Goal: Information Seeking & Learning: Learn about a topic

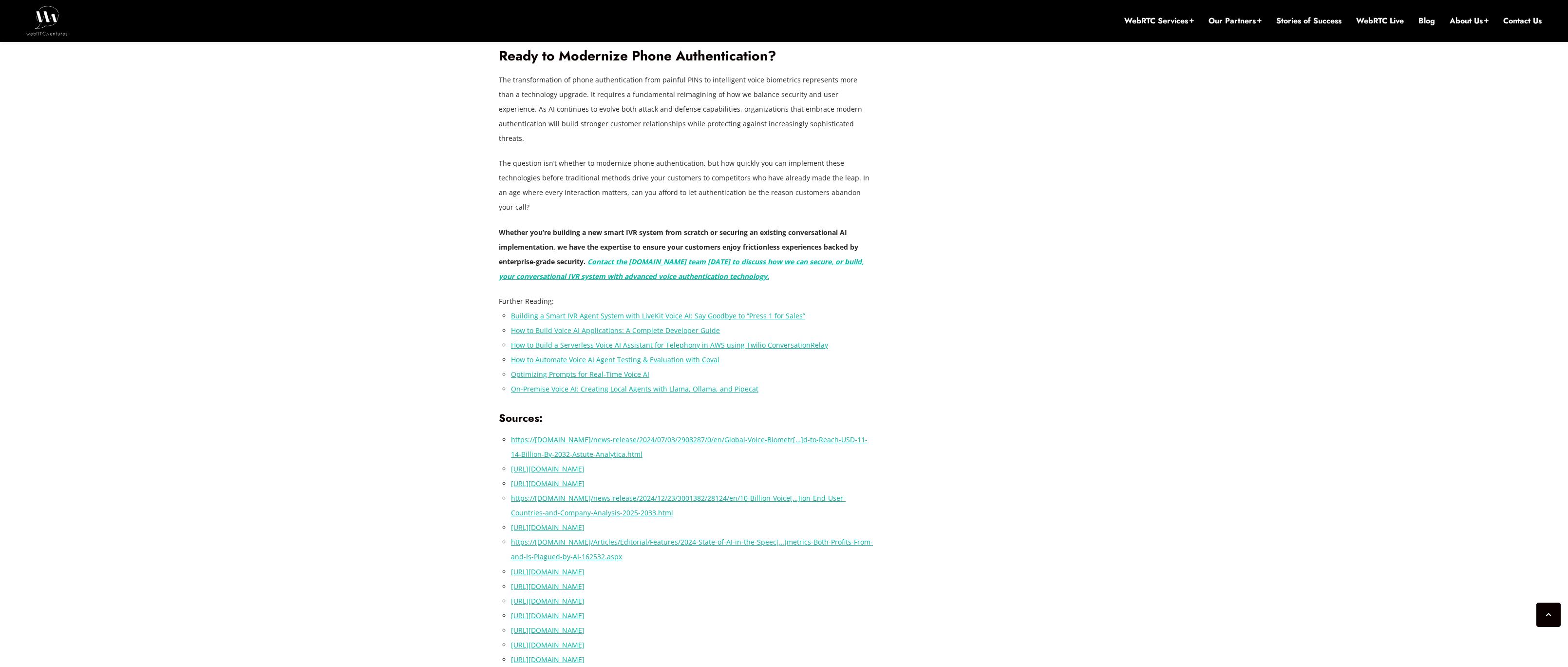
scroll to position [2698, 0]
click at [583, 310] on link "Building a Smart IVR Agent System with LiveKit Voice AI: Say Goodbye to “Press …" at bounding box center [658, 314] width 294 height 9
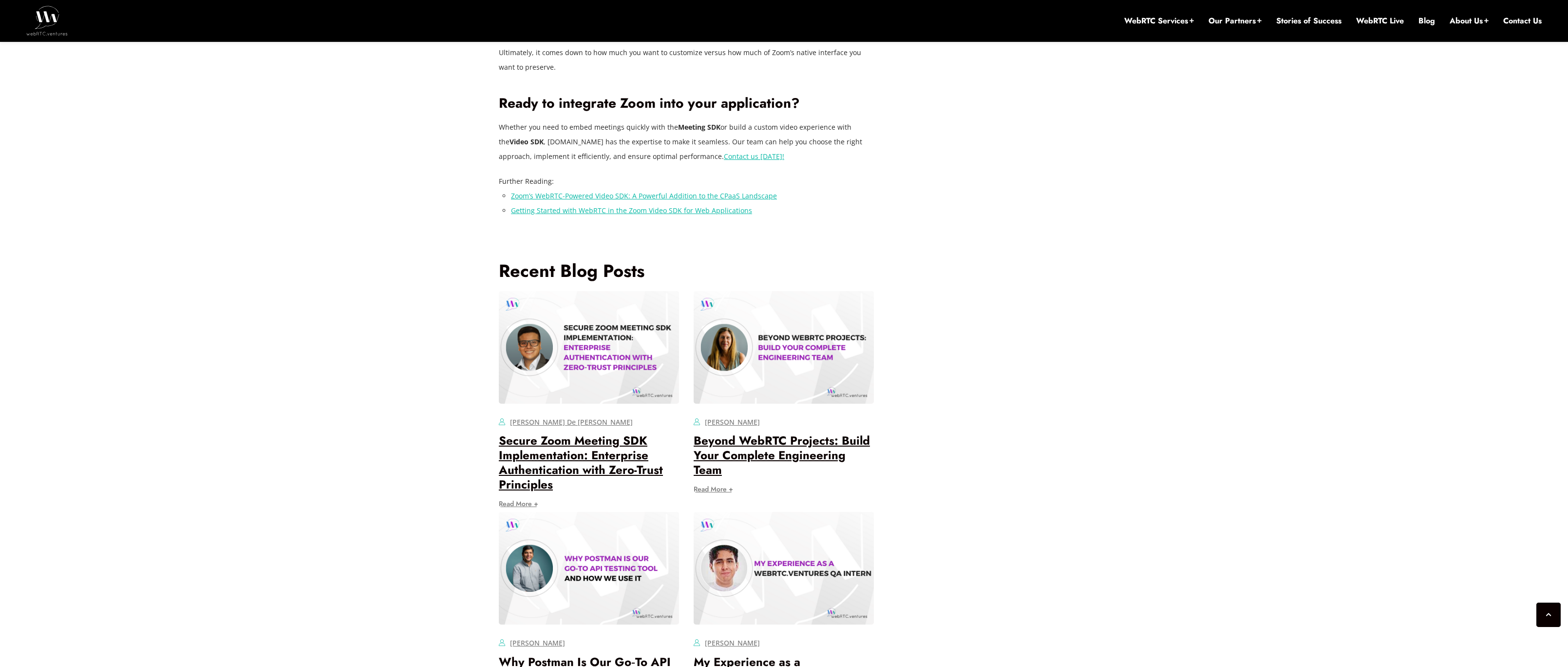
scroll to position [2257, 0]
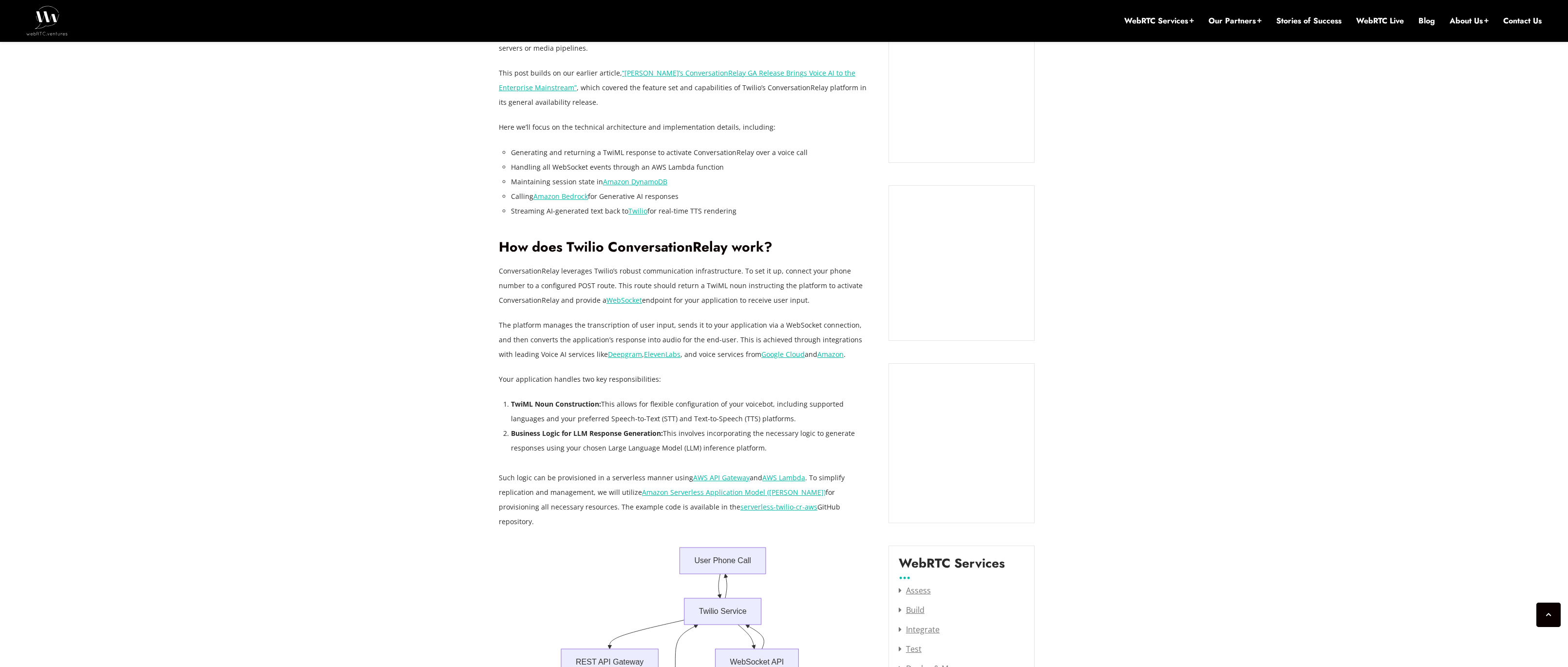
scroll to position [834, 0]
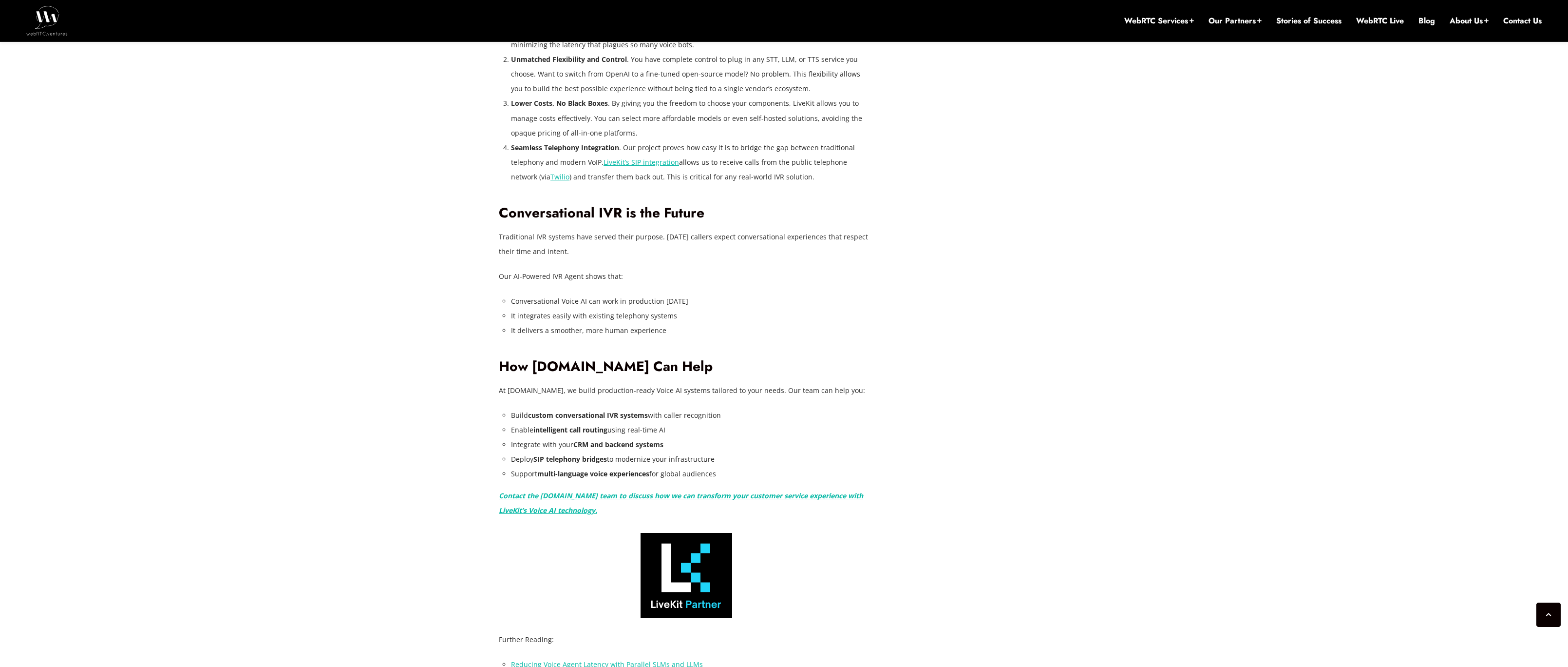
scroll to position [1767, 0]
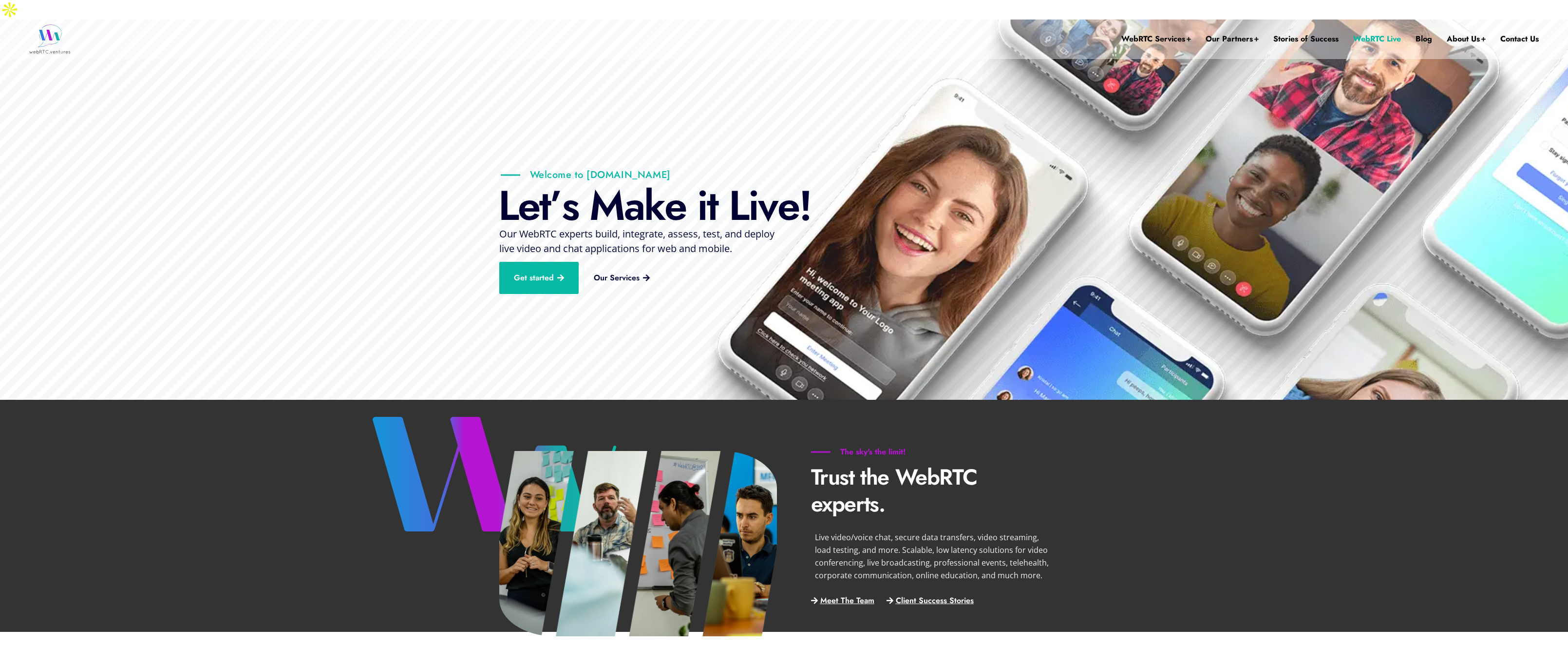
click at [1369, 20] on link "WebRTC Live" at bounding box center [1378, 39] width 48 height 39
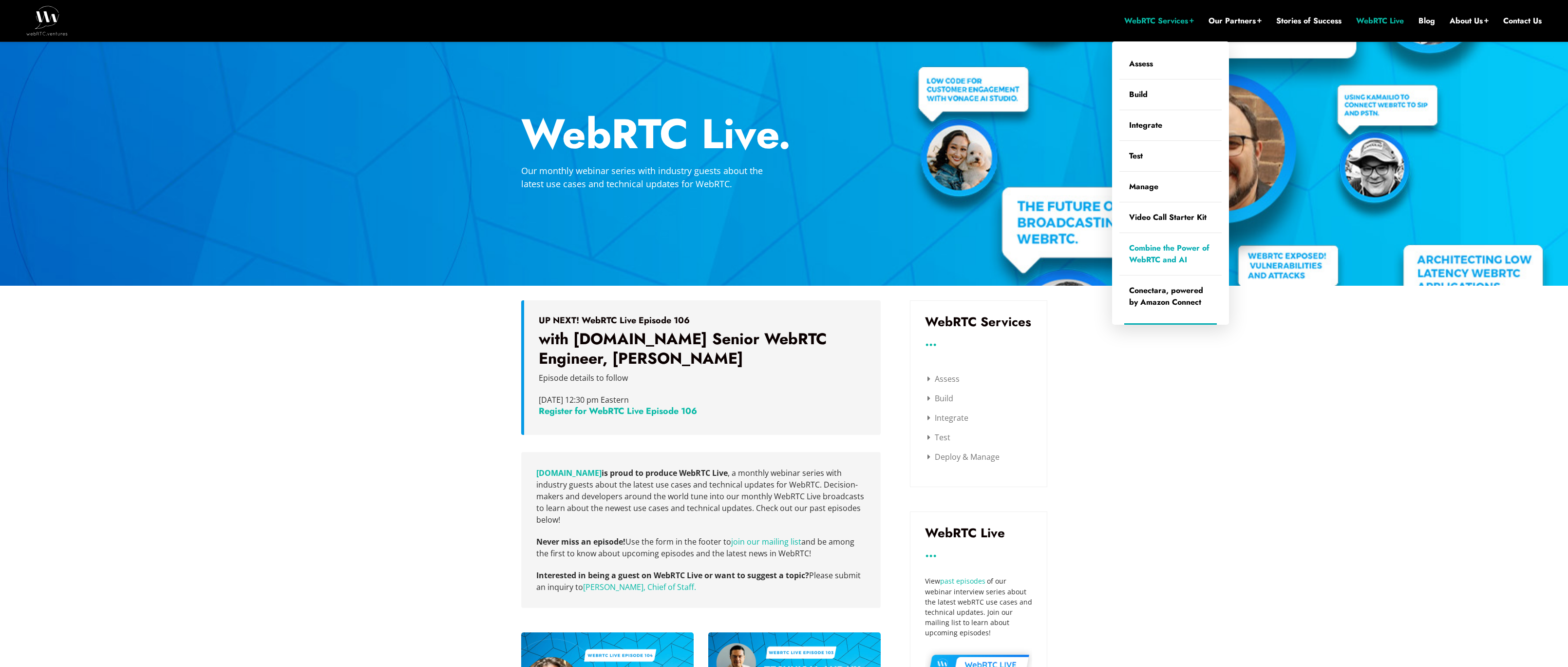
scroll to position [62, 0]
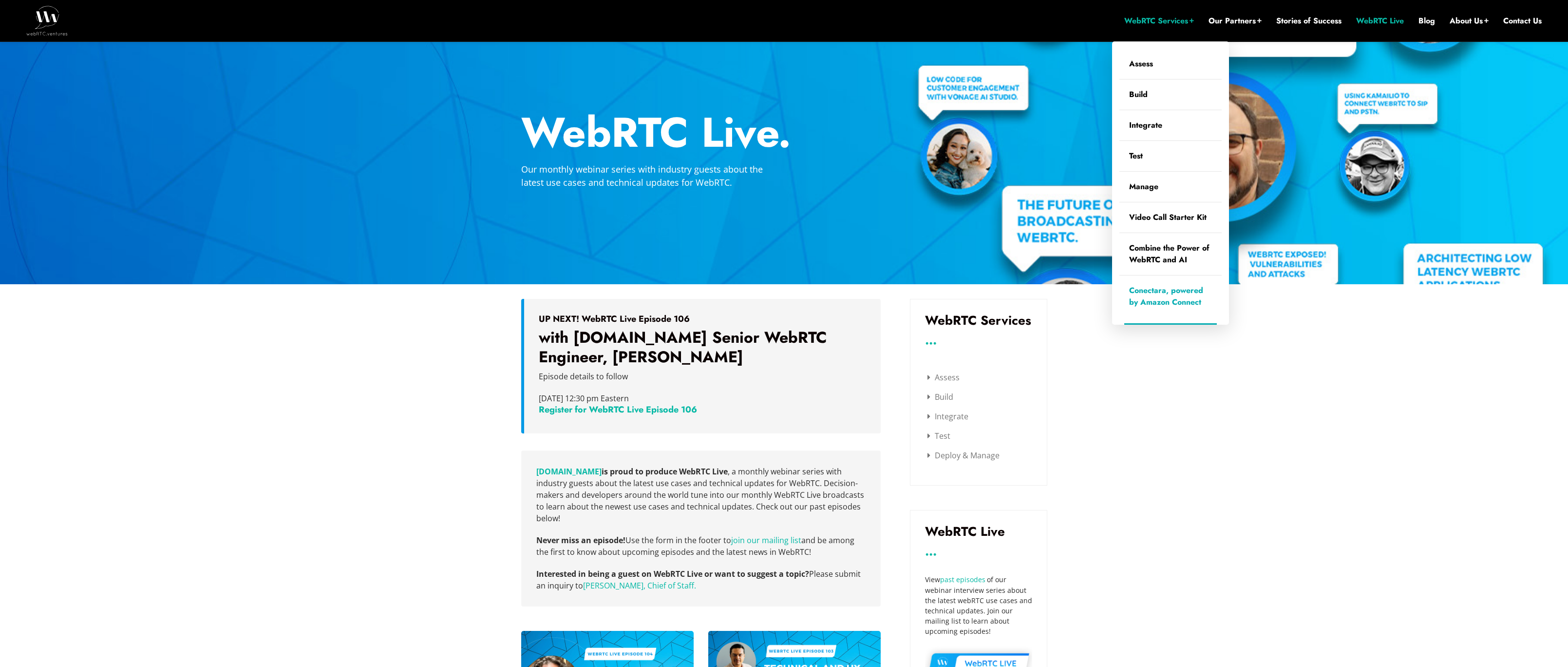
click at [1176, 290] on link "Conectara, powered by Amazon Connect" at bounding box center [1171, 296] width 102 height 42
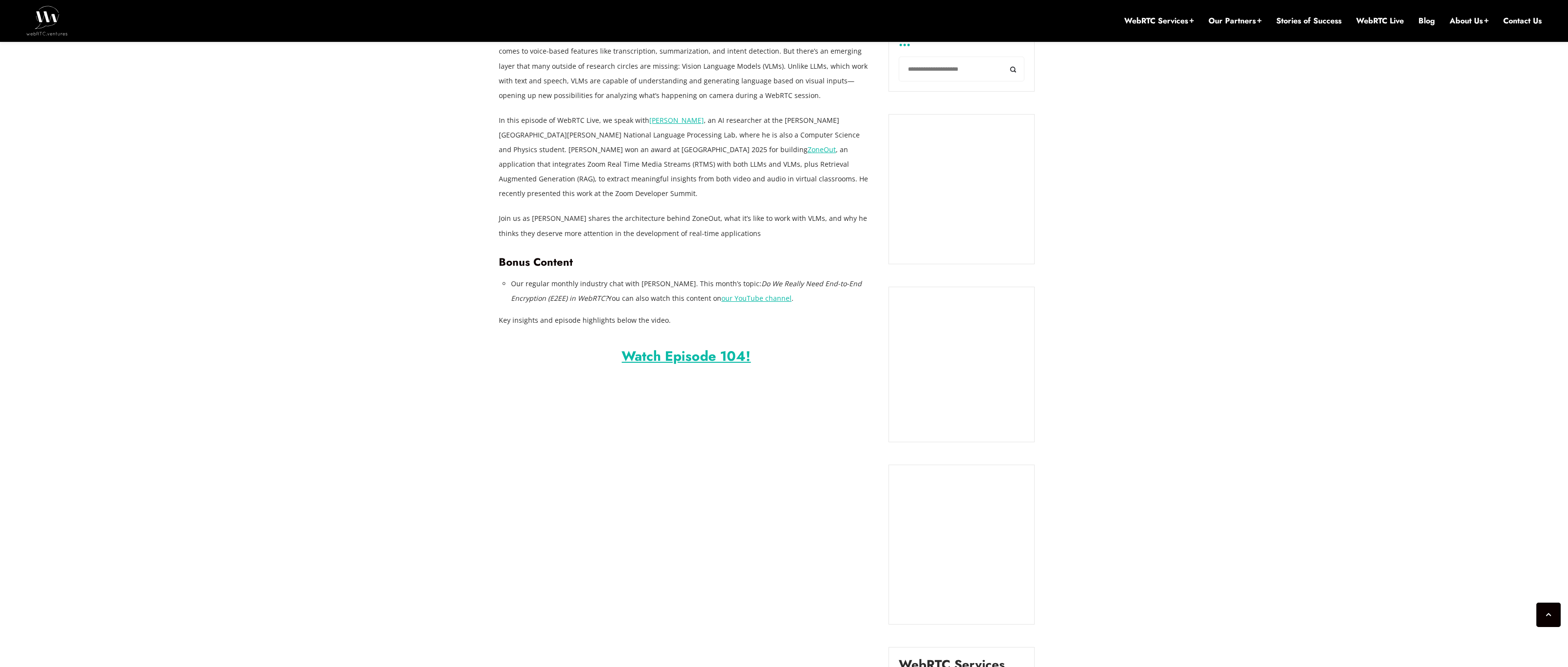
scroll to position [734, 0]
